Goal: Use online tool/utility: Utilize a website feature to perform a specific function

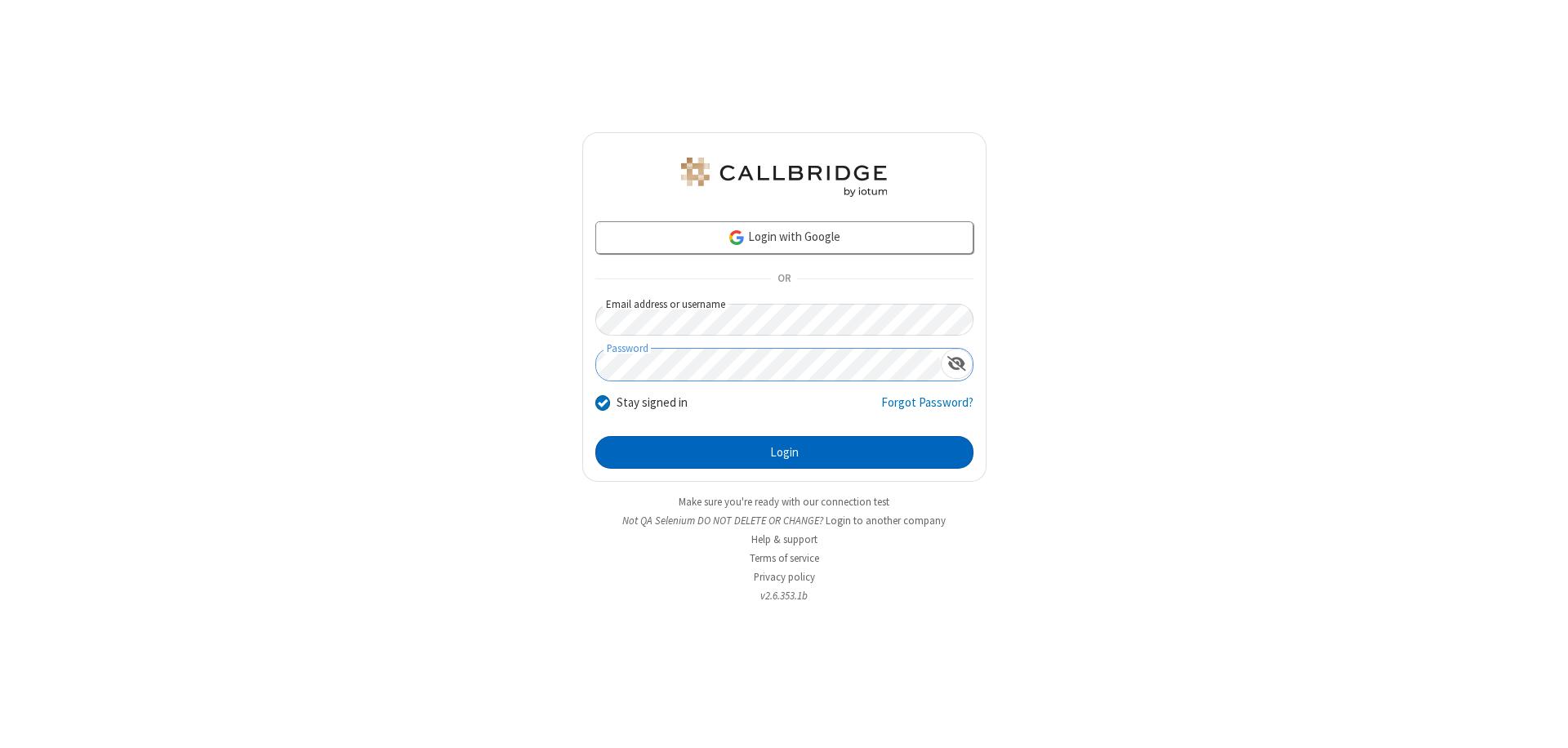
click at [784, 452] on button "Login" at bounding box center [784, 452] width 378 height 33
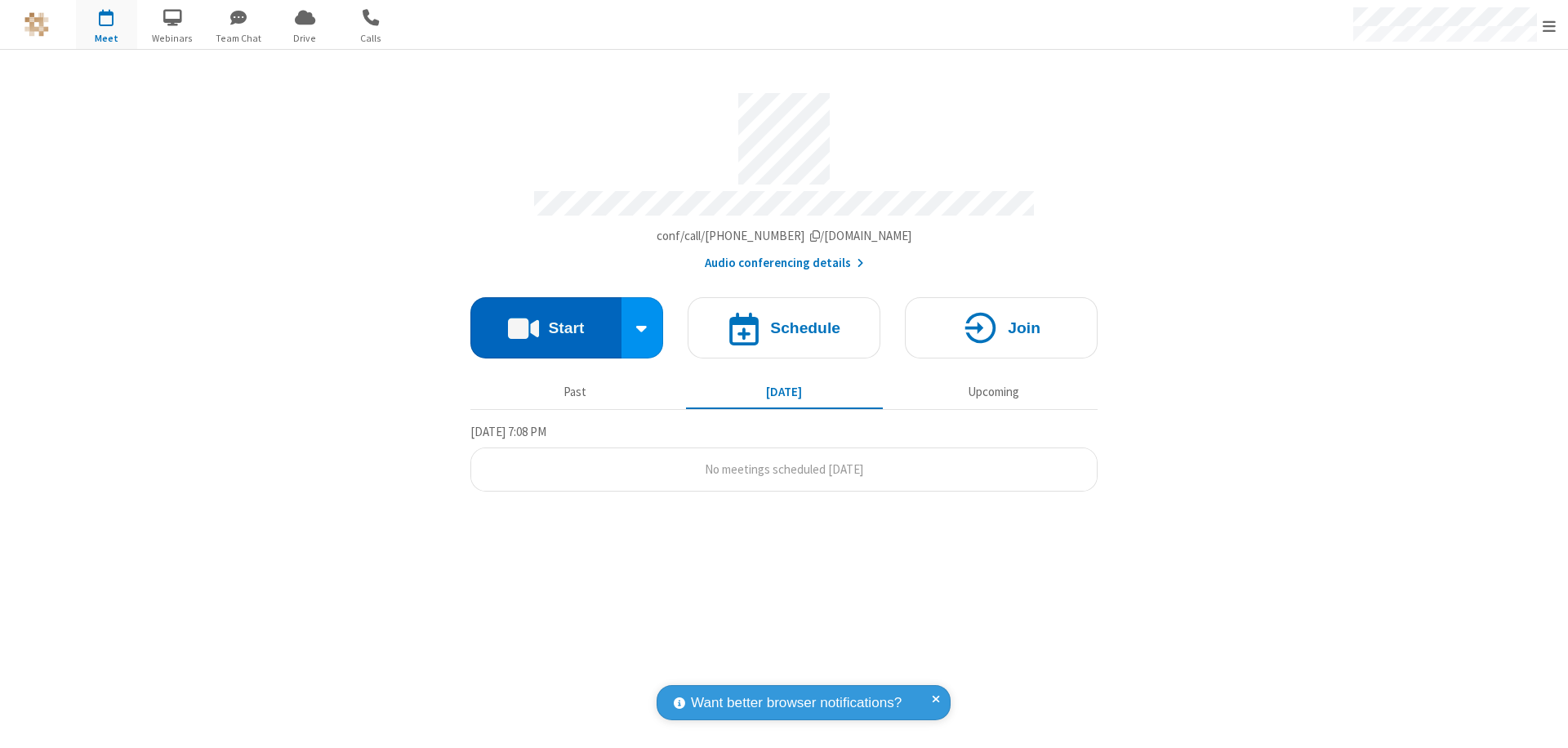
click at [546, 320] on button "Start" at bounding box center [545, 328] width 151 height 61
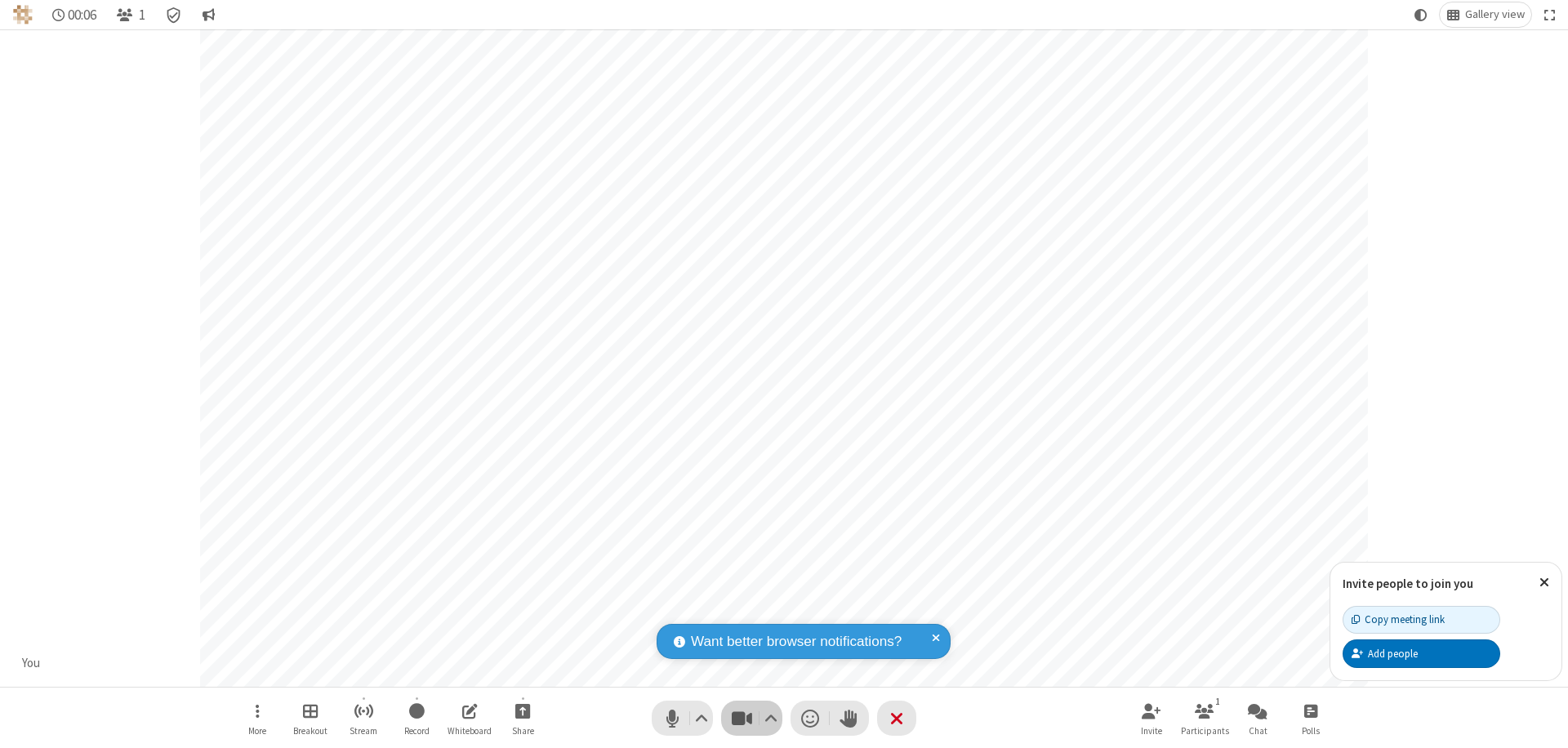
click at [742, 718] on span "Stop video (⌘+Shift+V)" at bounding box center [741, 718] width 25 height 24
click at [742, 718] on span "Start video (⌘+Shift+V)" at bounding box center [741, 718] width 25 height 24
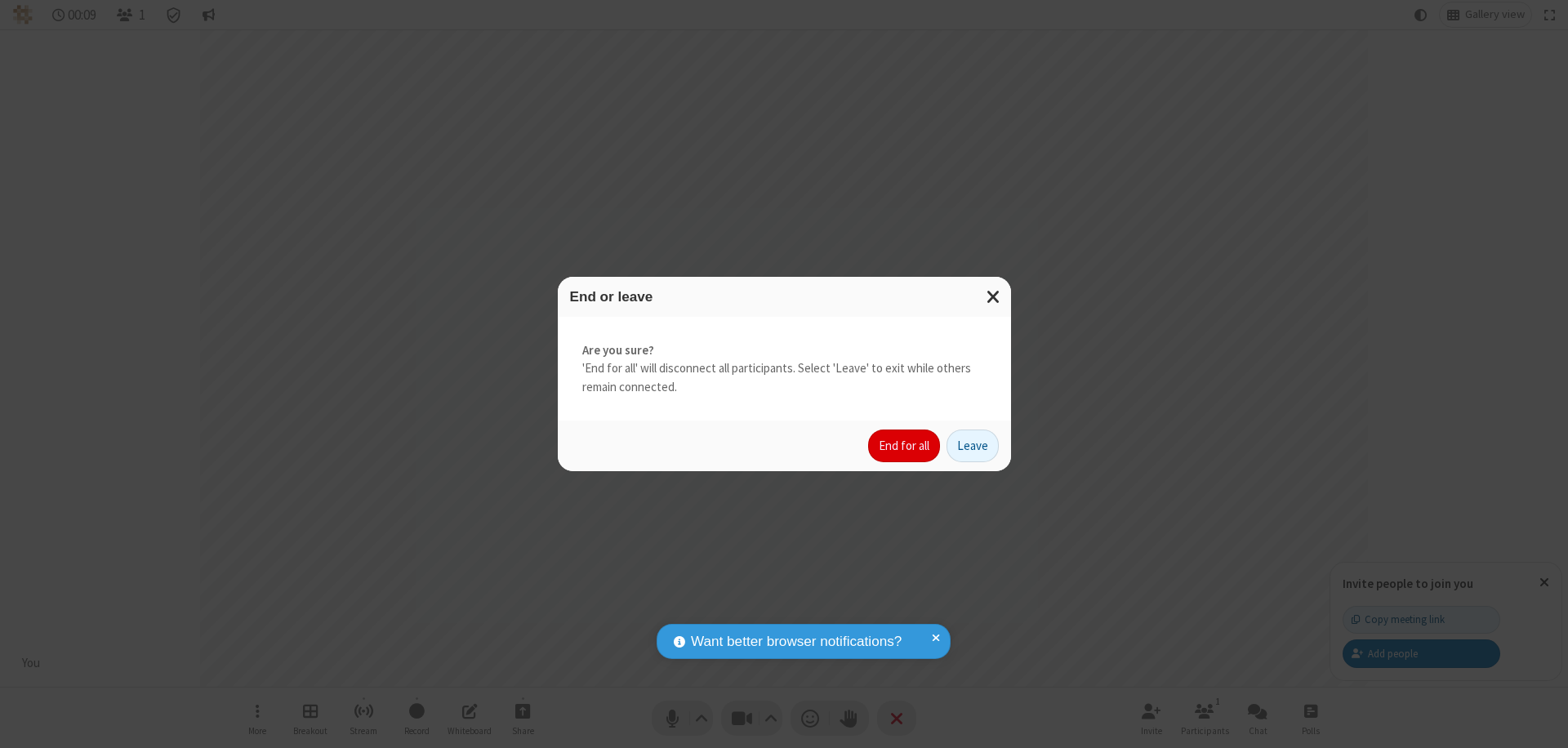
click at [905, 446] on button "End for all" at bounding box center [904, 445] width 72 height 33
